Goal: Book appointment/travel/reservation

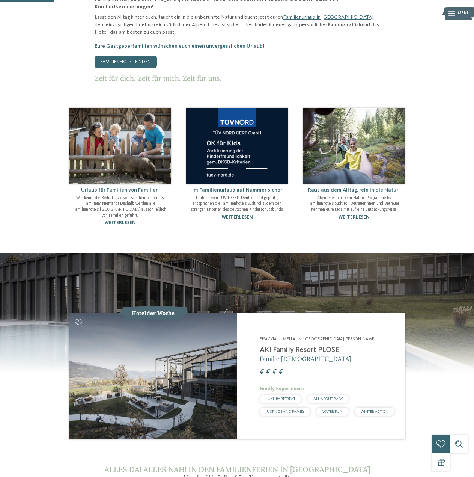
scroll to position [314, 0]
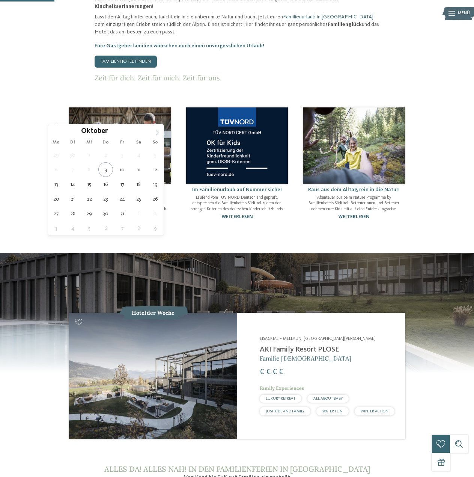
click at [158, 131] on icon at bounding box center [157, 132] width 5 height 5
type input "****"
click at [158, 131] on icon at bounding box center [157, 132] width 5 height 5
type div "31.01.2026"
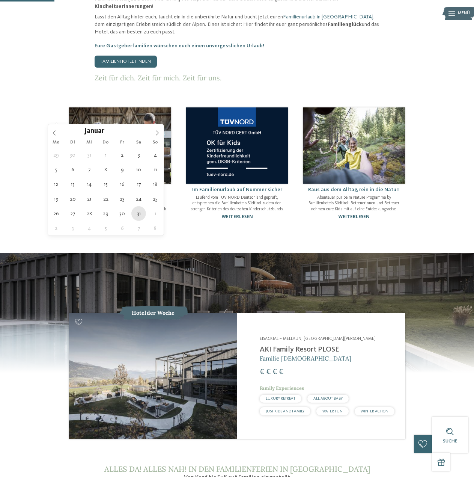
type input "****"
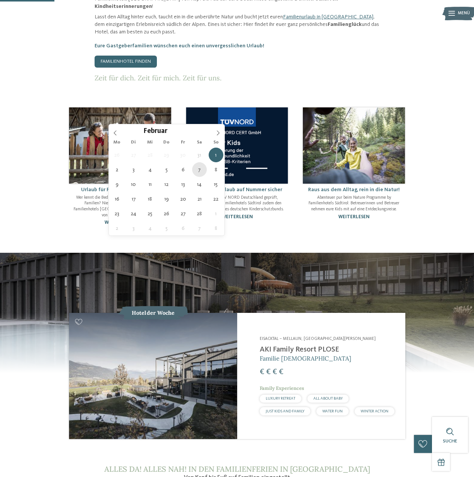
type div "07.02.2026"
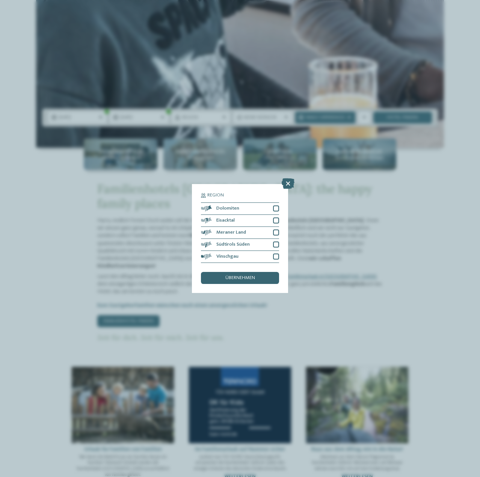
click at [280, 207] on div "Region Dolomiten Eisacktal" at bounding box center [240, 238] width 96 height 109
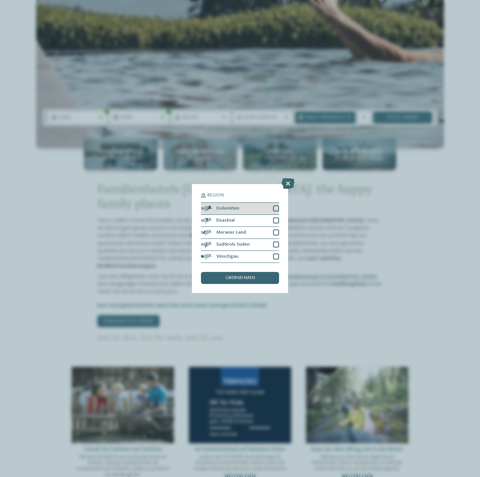
click at [275, 207] on div at bounding box center [276, 208] width 6 height 6
click at [278, 233] on div at bounding box center [276, 233] width 6 height 6
click at [278, 244] on div at bounding box center [276, 245] width 6 height 6
click at [261, 277] on div "übernehmen" at bounding box center [240, 278] width 78 height 12
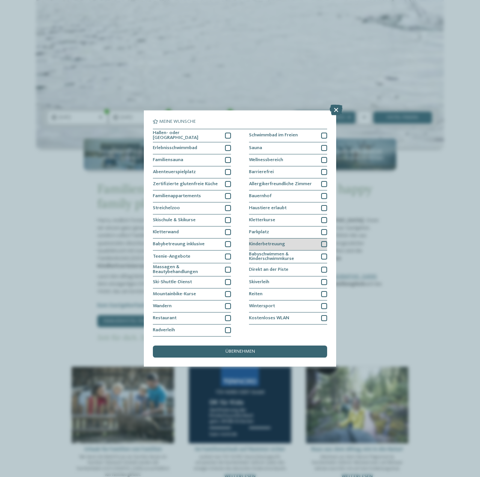
click at [323, 240] on div "Kinderbetreuung" at bounding box center [288, 245] width 78 height 12
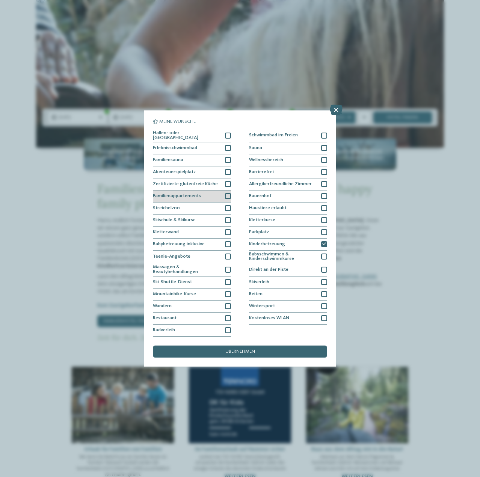
click at [229, 196] on div at bounding box center [228, 196] width 6 height 6
click at [228, 208] on div at bounding box center [228, 208] width 6 height 6
click at [227, 243] on div at bounding box center [228, 244] width 6 height 6
click at [326, 248] on div "Kinderbetreuung" at bounding box center [288, 245] width 78 height 12
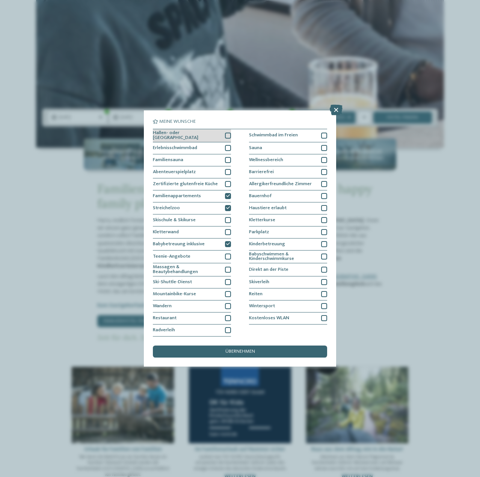
click at [228, 135] on div at bounding box center [228, 136] width 6 height 6
click at [229, 143] on div "Erlebnisschwimmbad" at bounding box center [192, 148] width 78 height 12
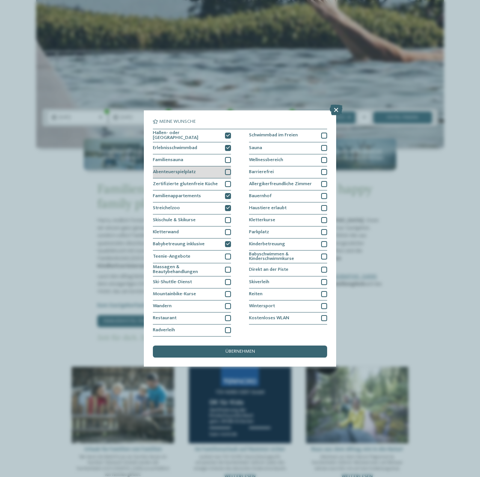
click at [230, 171] on div at bounding box center [228, 172] width 6 height 6
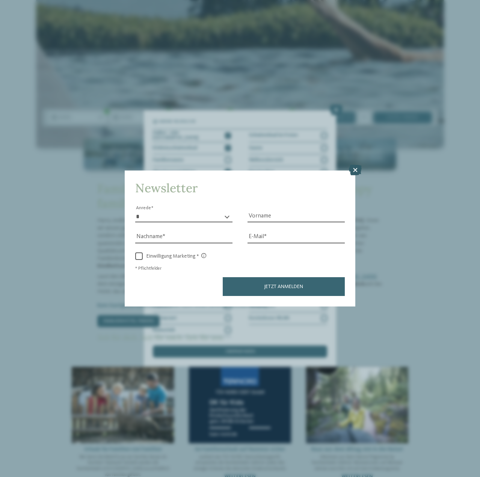
click at [357, 176] on div at bounding box center [355, 170] width 13 height 11
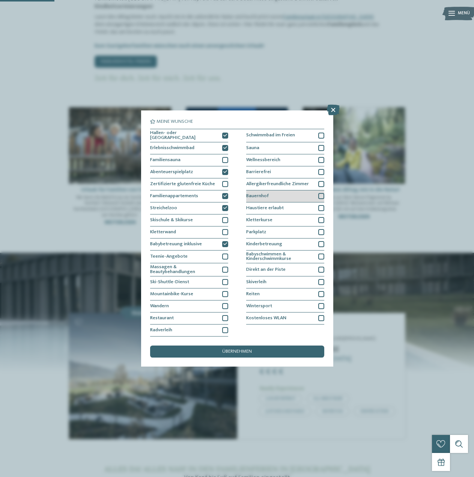
click at [322, 195] on div at bounding box center [322, 196] width 6 height 6
click at [322, 303] on div at bounding box center [322, 306] width 6 height 6
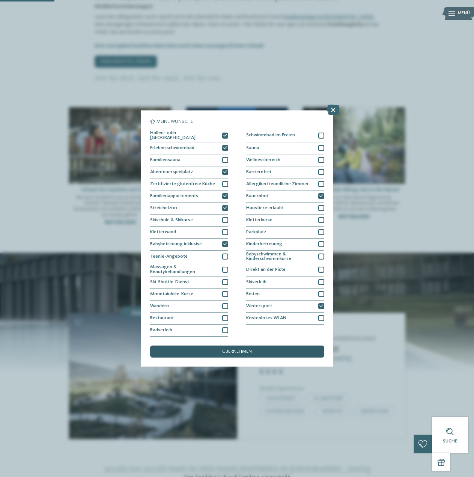
click at [256, 350] on div "übernehmen" at bounding box center [237, 352] width 174 height 12
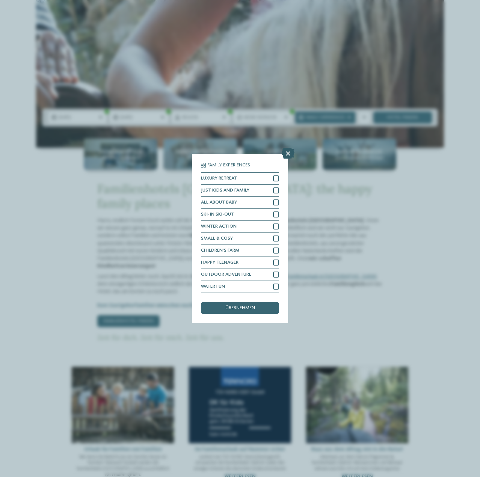
click at [289, 149] on icon at bounding box center [288, 153] width 13 height 11
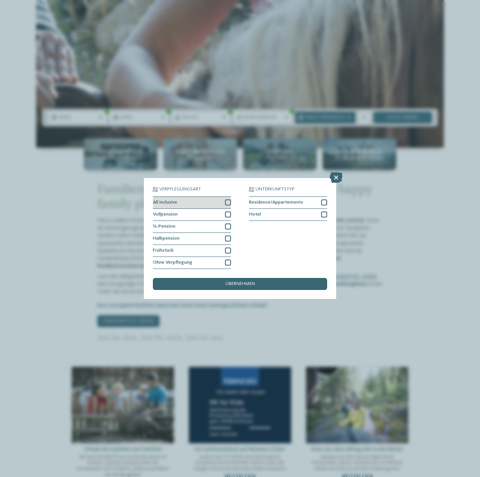
click at [227, 202] on div at bounding box center [228, 202] width 6 height 6
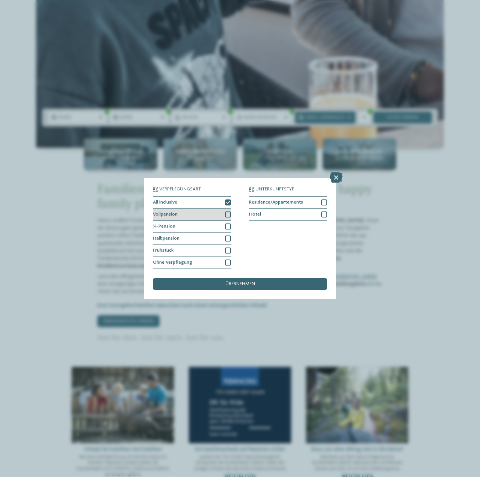
click at [228, 214] on div at bounding box center [228, 214] width 6 height 6
click at [228, 224] on div at bounding box center [228, 226] width 6 height 6
click at [228, 237] on div at bounding box center [228, 239] width 6 height 6
click at [263, 283] on div "übernehmen" at bounding box center [240, 284] width 174 height 12
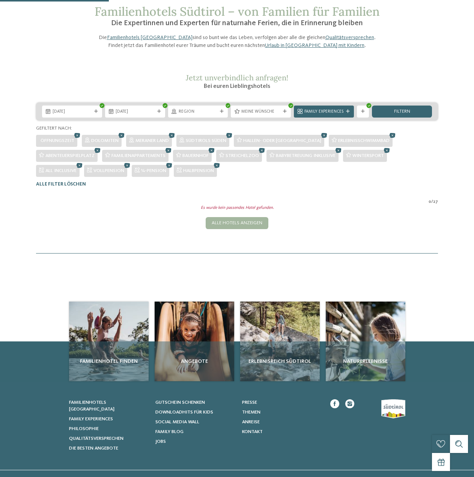
scroll to position [37, 0]
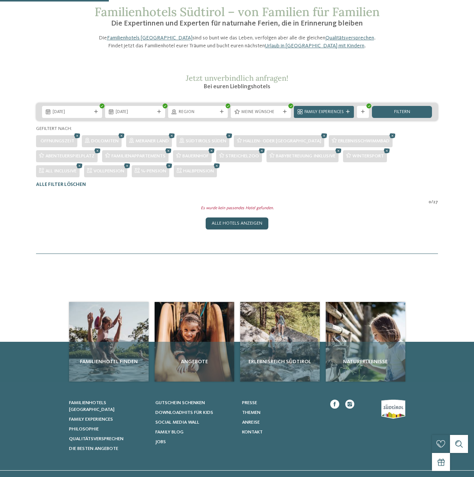
click at [249, 230] on div "Alle Hotels anzeigen" at bounding box center [237, 223] width 63 height 12
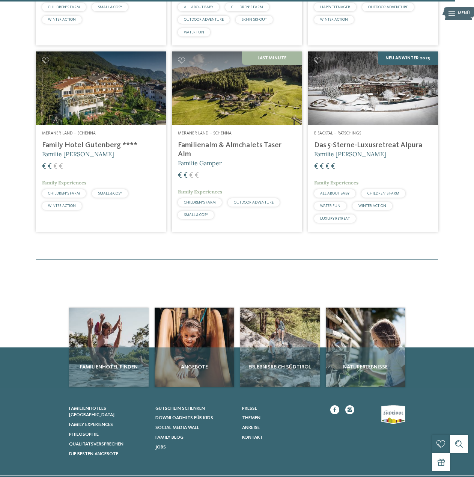
scroll to position [1691, 0]
